Goal: Understand process/instructions: Learn how to perform a task or action

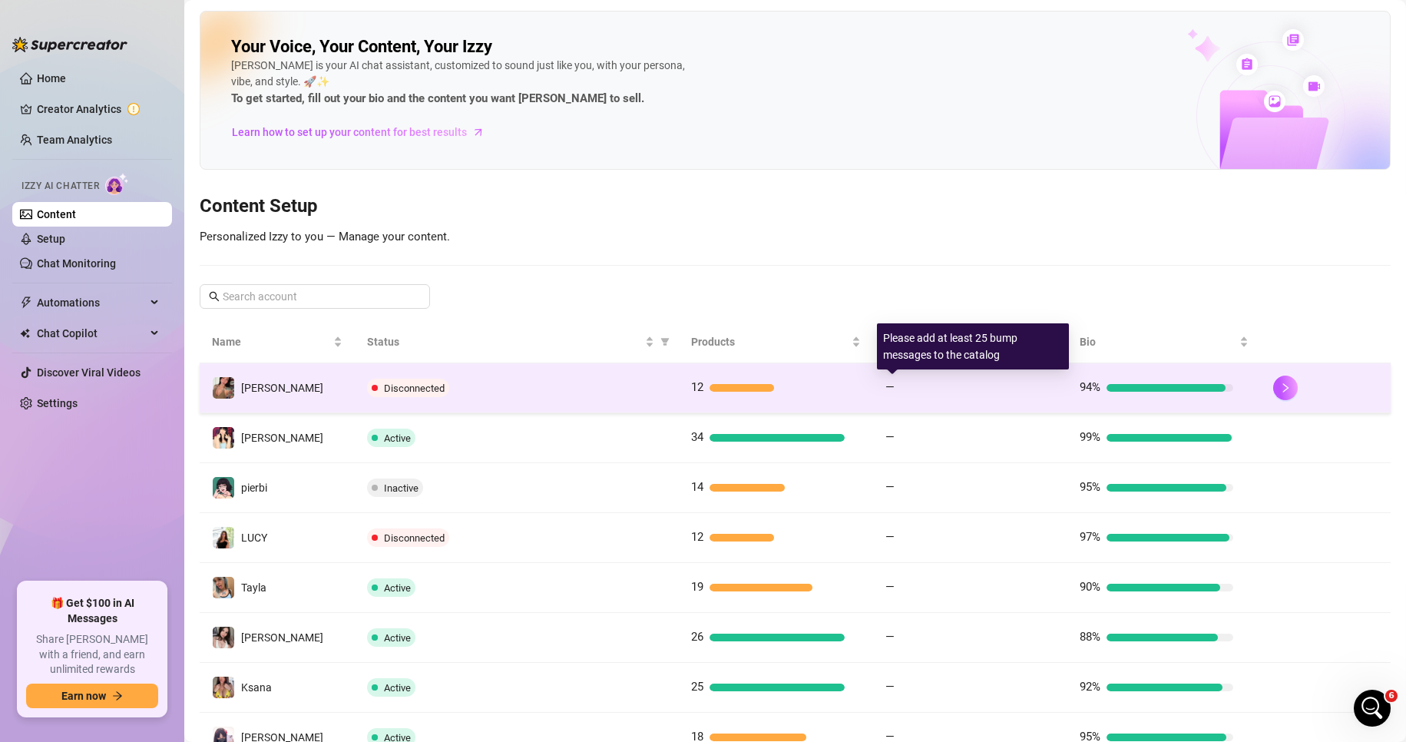
click at [885, 382] on span "—" at bounding box center [889, 387] width 9 height 14
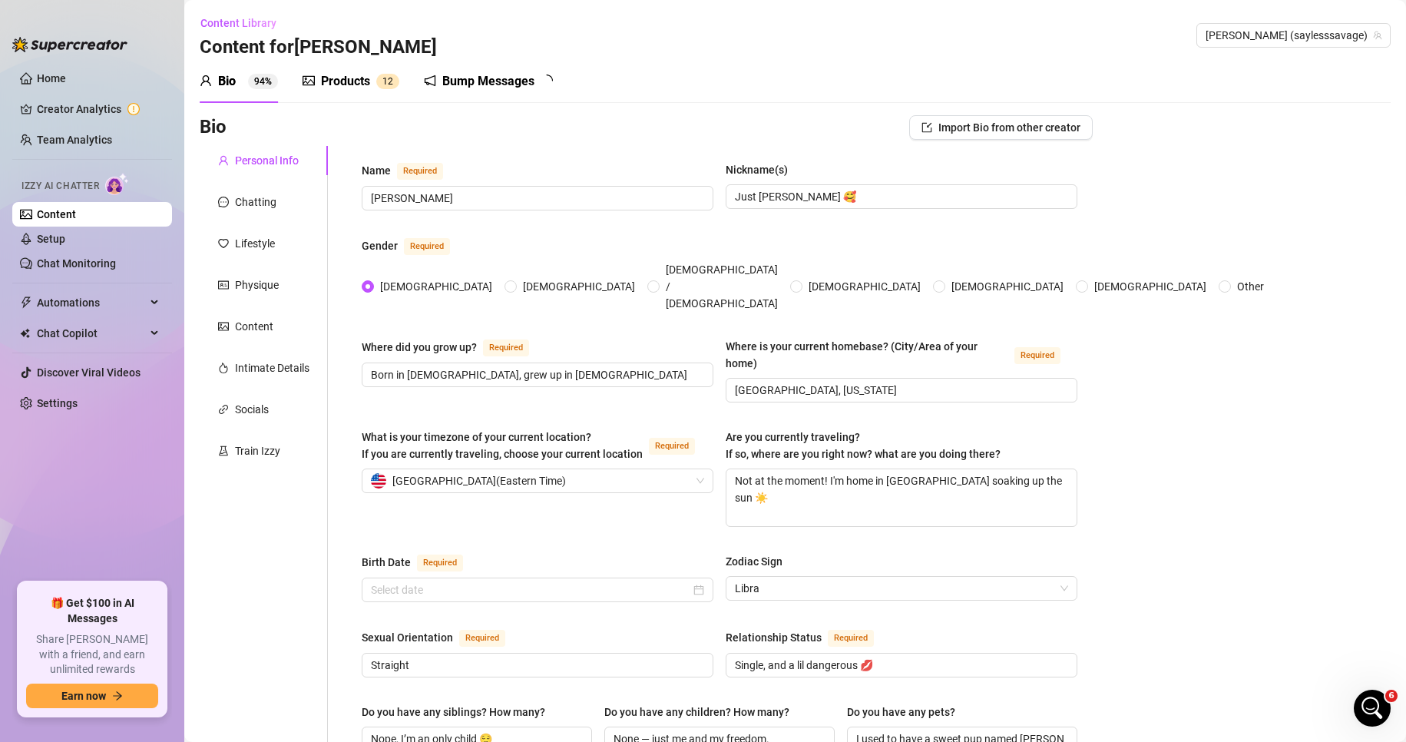
radio input "true"
type input "[DATE]"
click at [494, 74] on div "Bump Messages" at bounding box center [488, 81] width 92 height 18
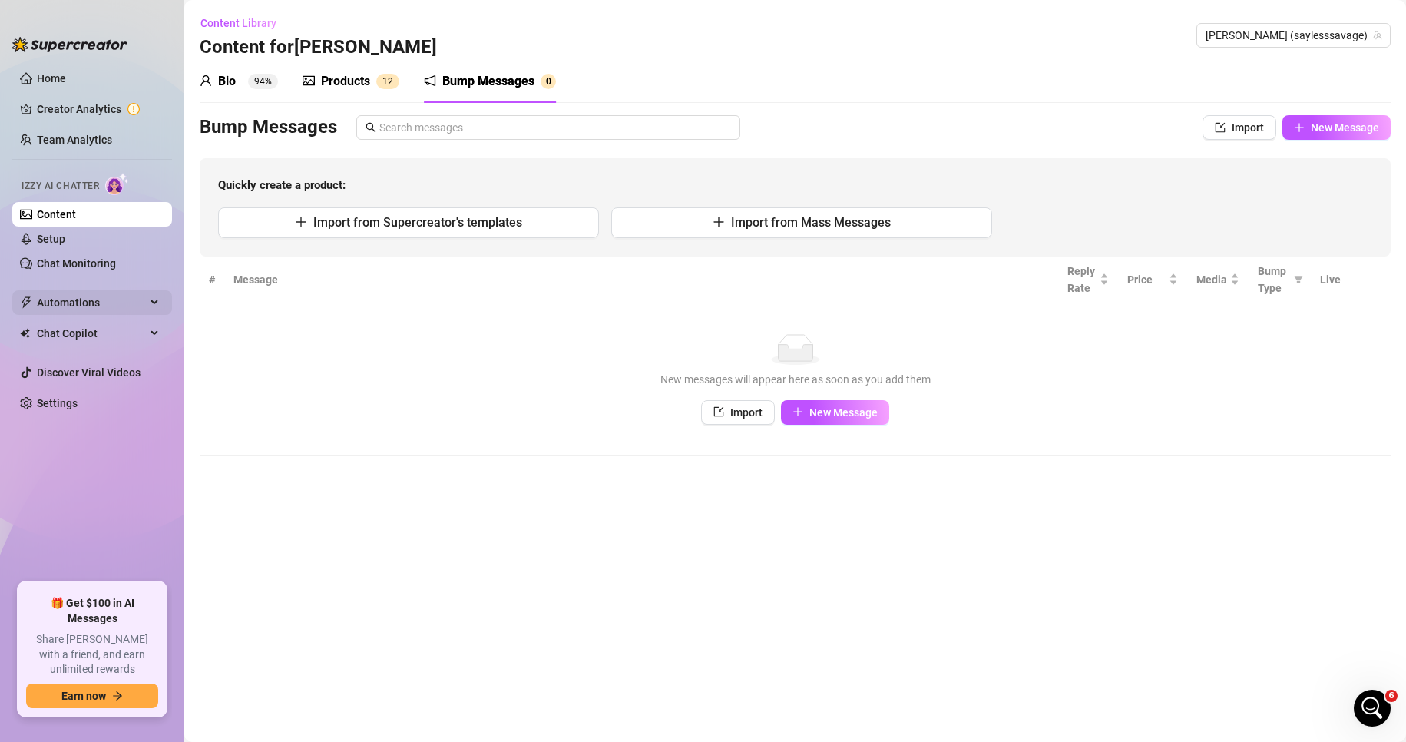
click at [148, 298] on div "Automations" at bounding box center [92, 302] width 160 height 25
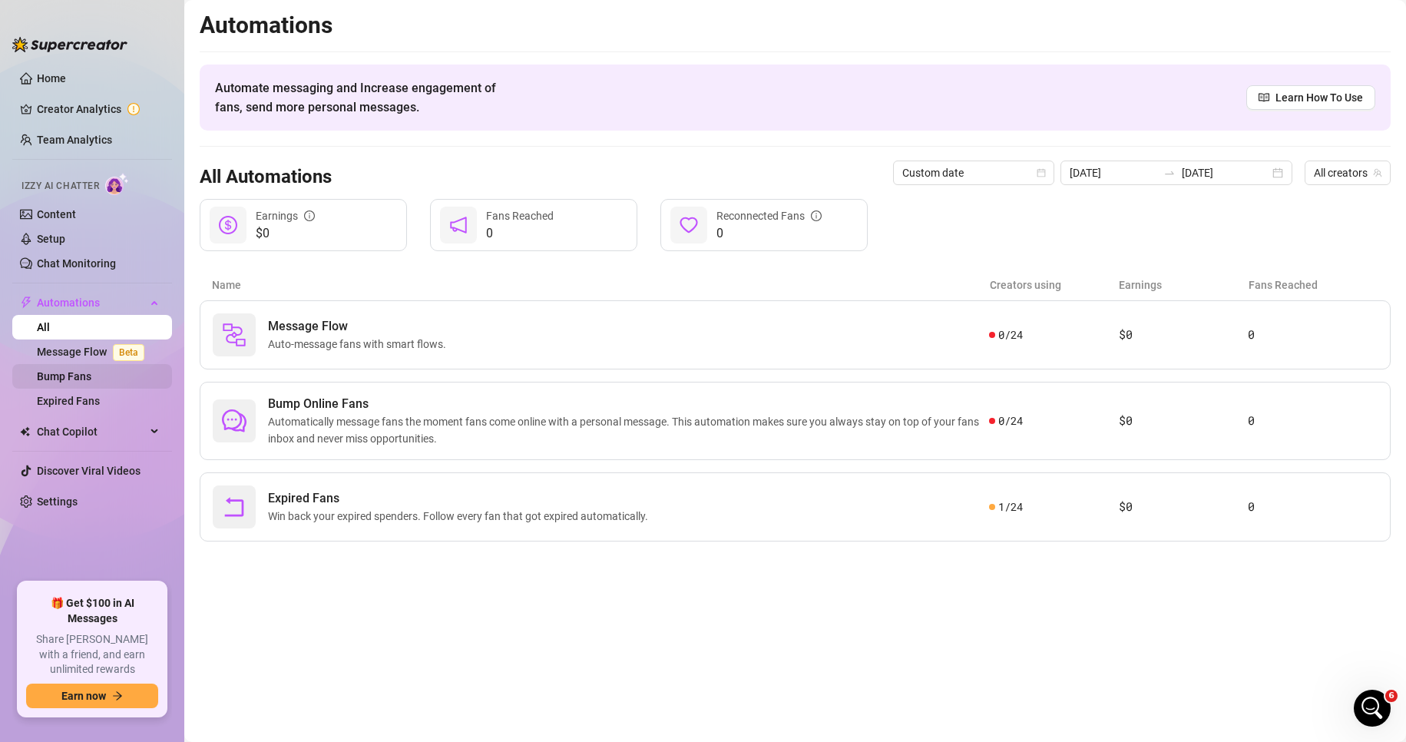
click at [84, 372] on link "Bump Fans" at bounding box center [64, 376] width 55 height 12
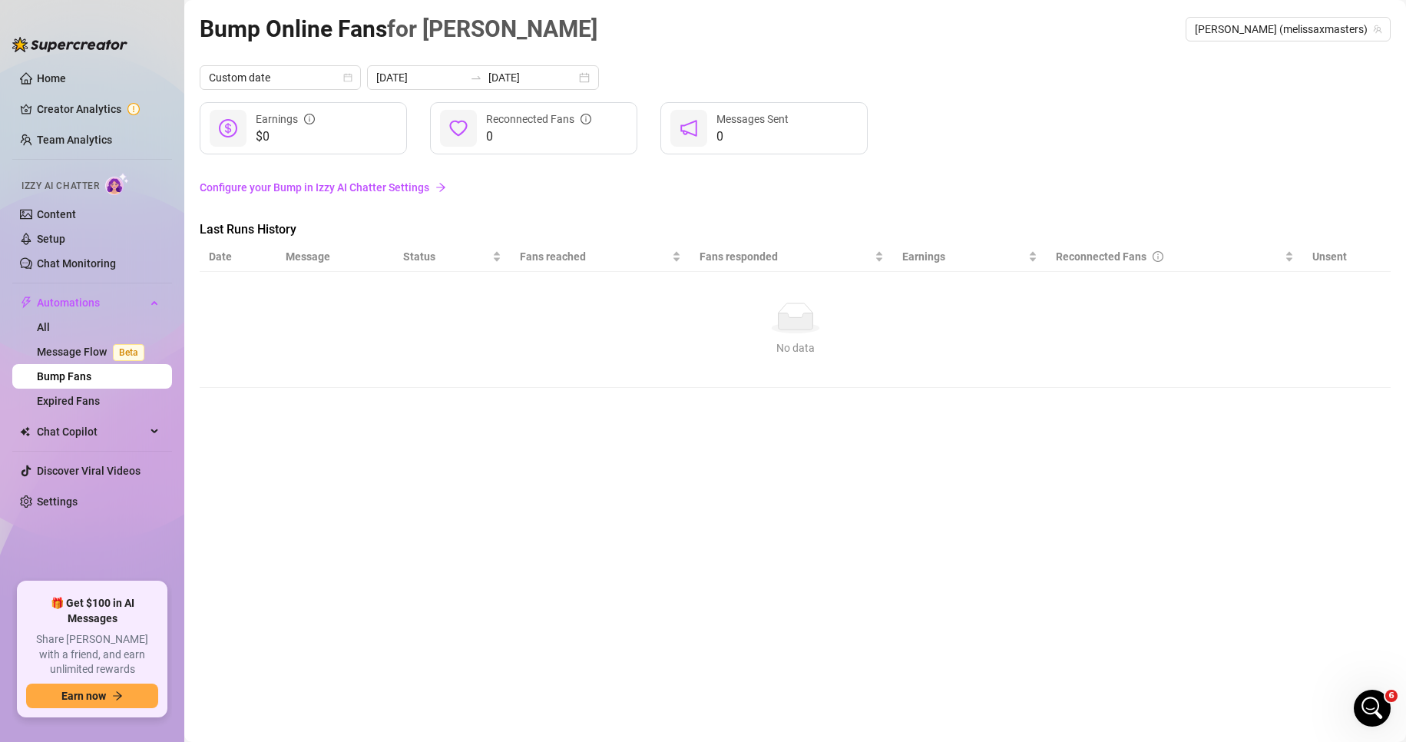
click at [322, 185] on link "Configure your Bump in Izzy AI Chatter Settings" at bounding box center [795, 187] width 1191 height 17
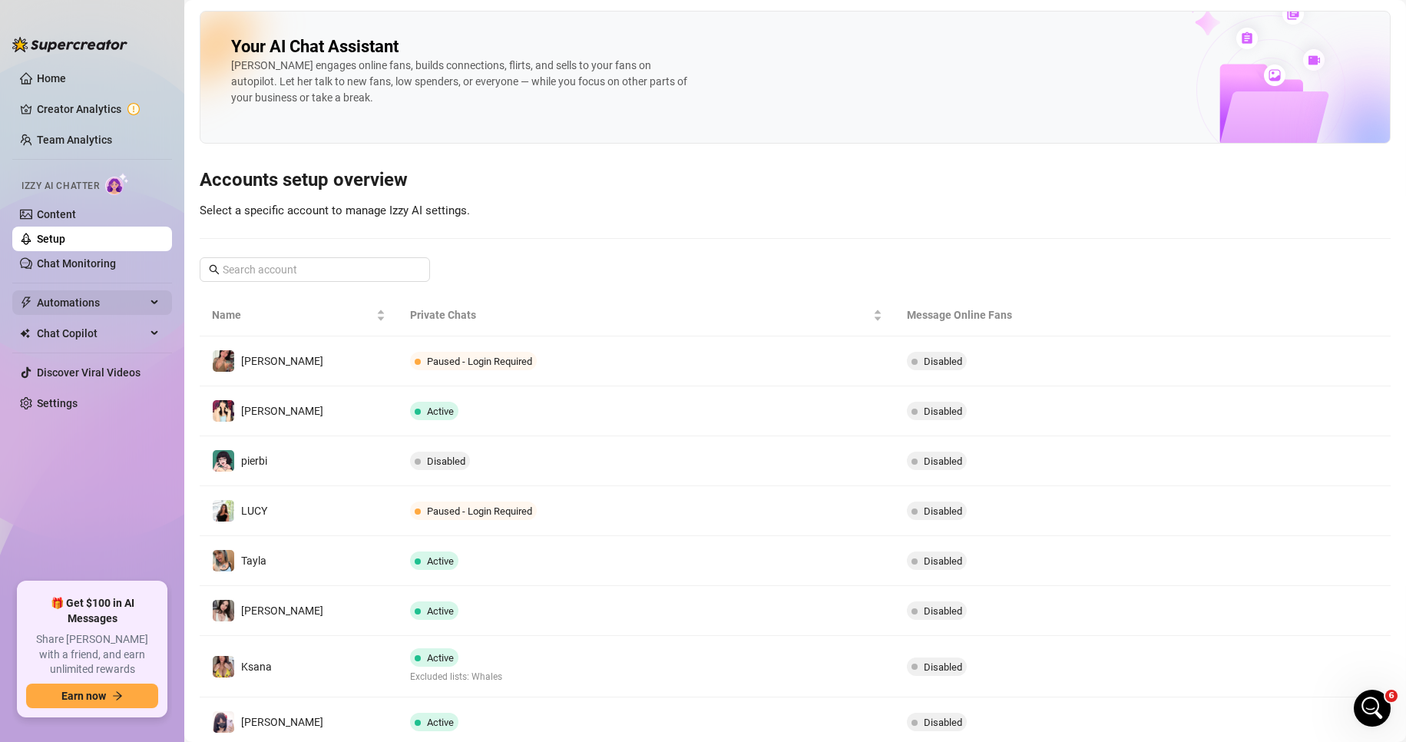
click at [94, 305] on span "Automations" at bounding box center [91, 302] width 109 height 25
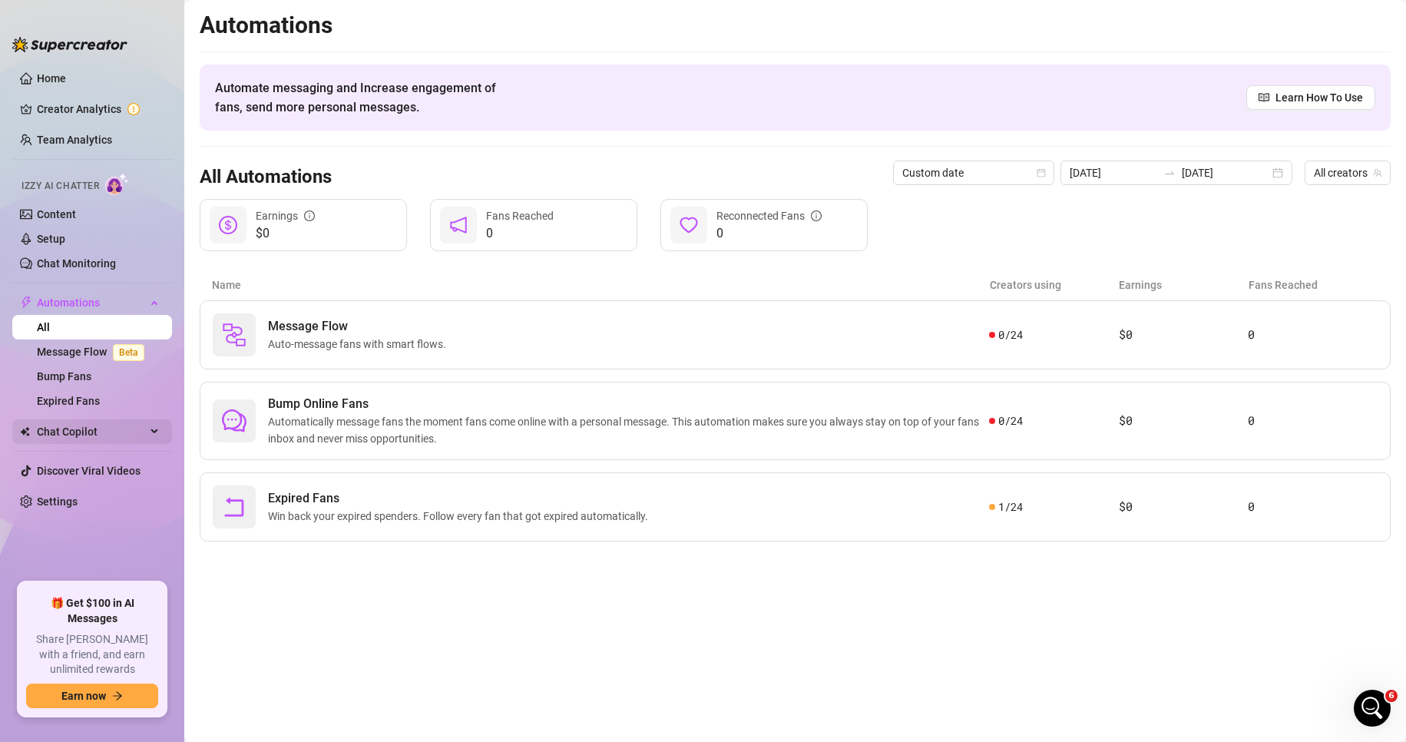
click at [133, 434] on span "Chat Copilot" at bounding box center [91, 431] width 109 height 25
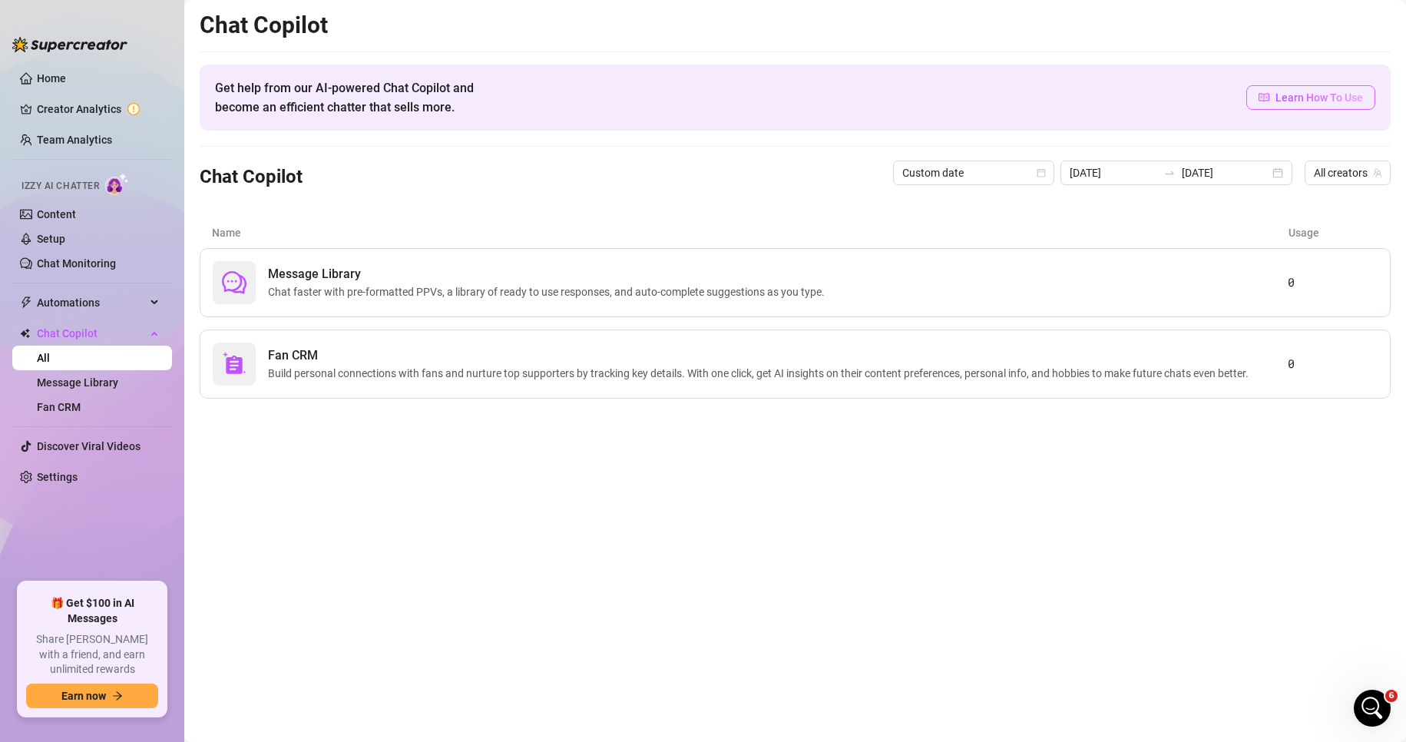
click at [1323, 98] on span "Learn How To Use" at bounding box center [1319, 97] width 88 height 17
click at [91, 384] on link "Message Library" at bounding box center [77, 382] width 81 height 12
